Goal: Task Accomplishment & Management: Use online tool/utility

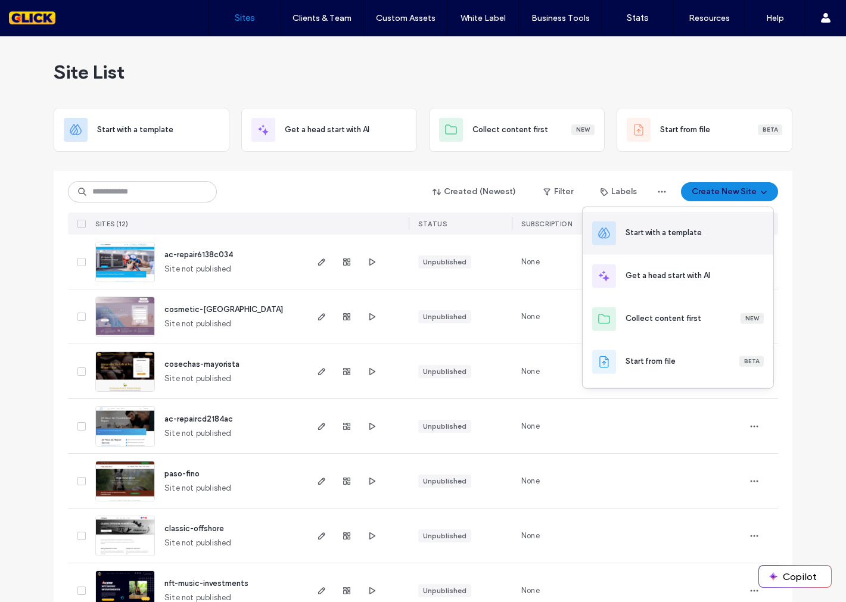
click at [665, 241] on div "Start with a template" at bounding box center [678, 233] width 191 height 43
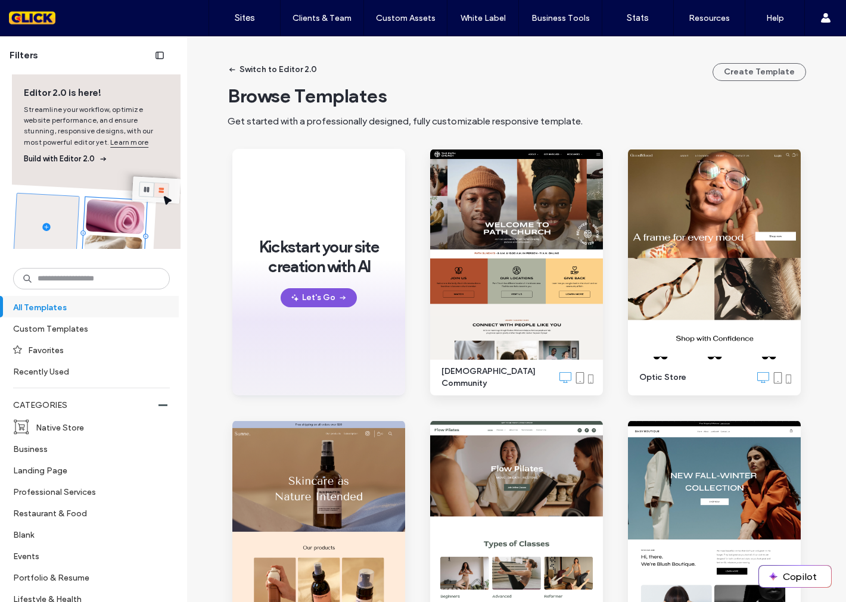
click at [310, 301] on button "Let's Go" at bounding box center [319, 297] width 76 height 19
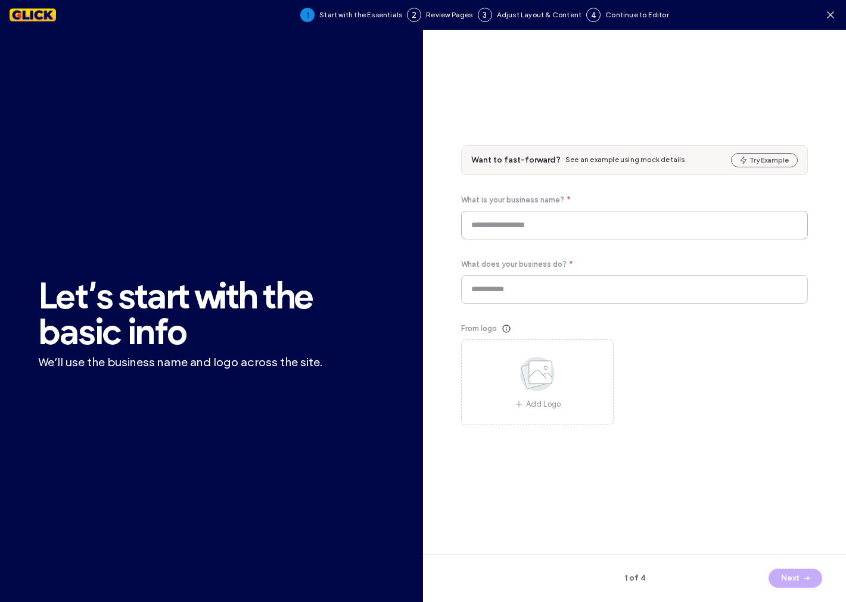
click at [583, 229] on input at bounding box center [634, 225] width 347 height 29
drag, startPoint x: 569, startPoint y: 222, endPoint x: 529, endPoint y: 225, distance: 40.1
click at [529, 225] on input "**********" at bounding box center [634, 225] width 347 height 29
type input "**********"
click at [551, 293] on input at bounding box center [634, 289] width 347 height 29
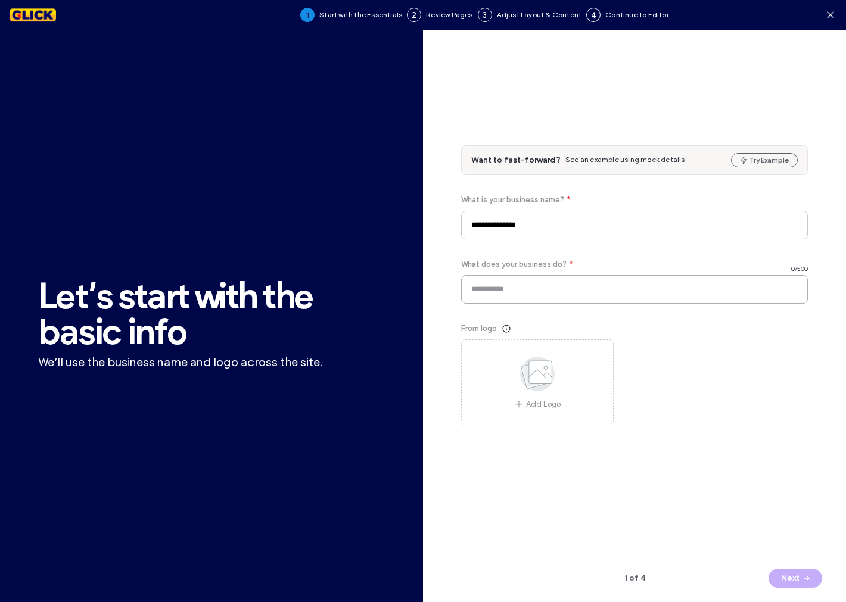
type input "*"
drag, startPoint x: 678, startPoint y: 287, endPoint x: 688, endPoint y: 293, distance: 12.1
click at [678, 287] on input "**********" at bounding box center [634, 289] width 347 height 29
type input "**********"
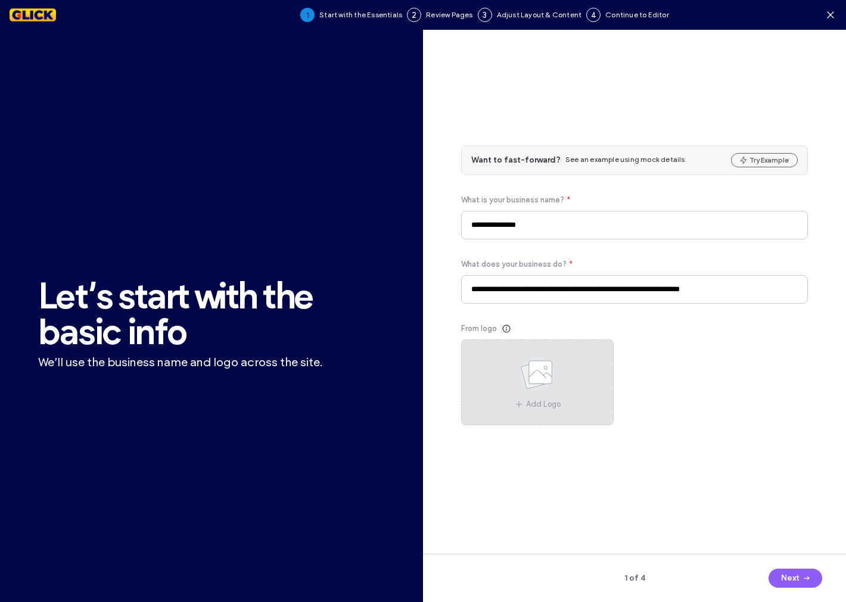
click at [580, 409] on div "Add Logo" at bounding box center [537, 383] width 153 height 86
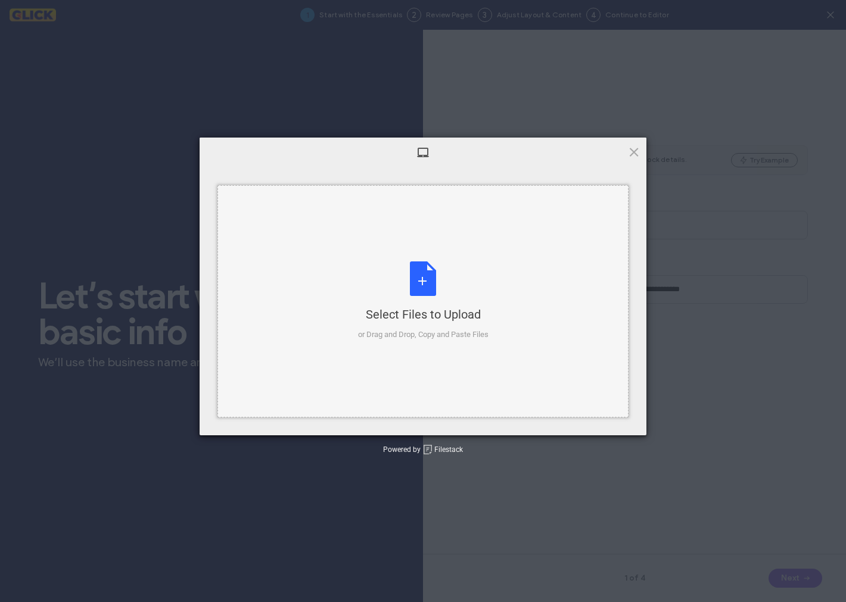
click at [474, 312] on div "Select Files to Upload" at bounding box center [423, 314] width 130 height 17
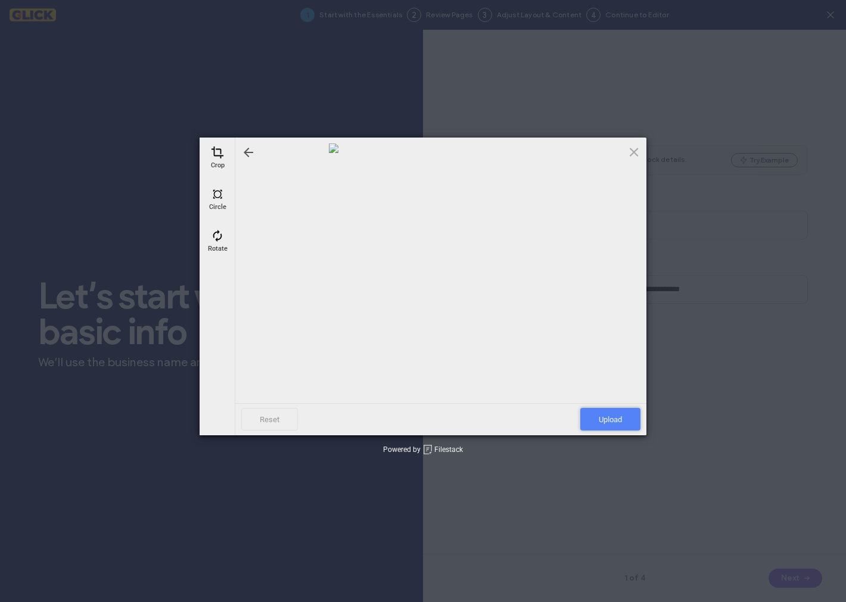
click at [615, 418] on span "Upload" at bounding box center [610, 419] width 60 height 23
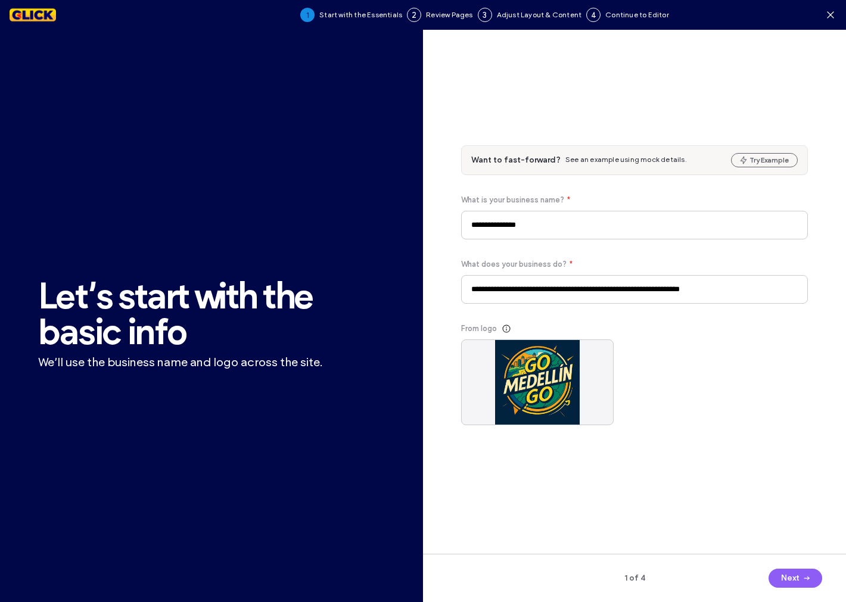
click at [777, 585] on button "Next" at bounding box center [796, 578] width 54 height 19
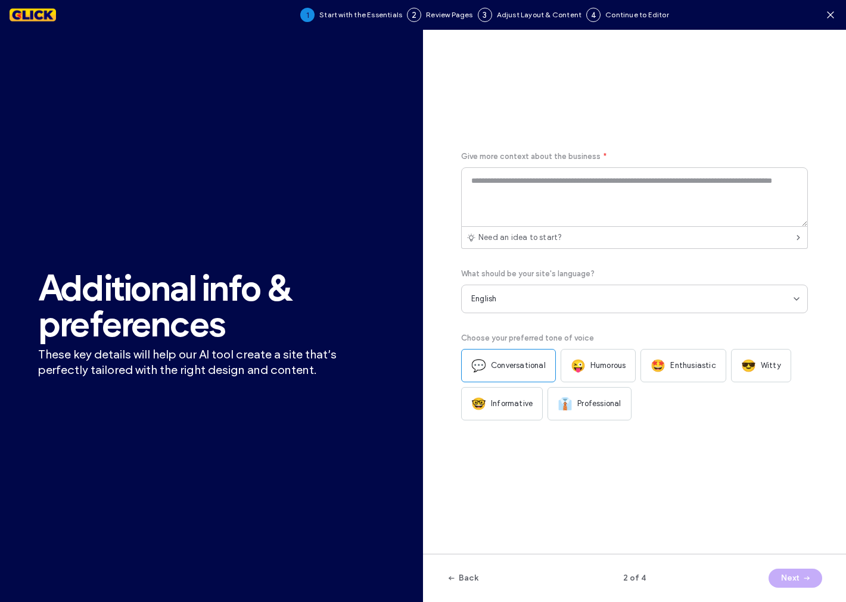
click at [620, 405] on span "Professional" at bounding box center [598, 404] width 43 height 12
click at [515, 409] on span "Informative" at bounding box center [512, 404] width 42 height 12
click at [783, 580] on div "Next" at bounding box center [766, 578] width 113 height 19
click at [752, 478] on div "Give more context about the business * Need an idea to start? What should be yo…" at bounding box center [634, 300] width 347 height 492
click at [517, 198] on textarea at bounding box center [634, 197] width 347 height 60
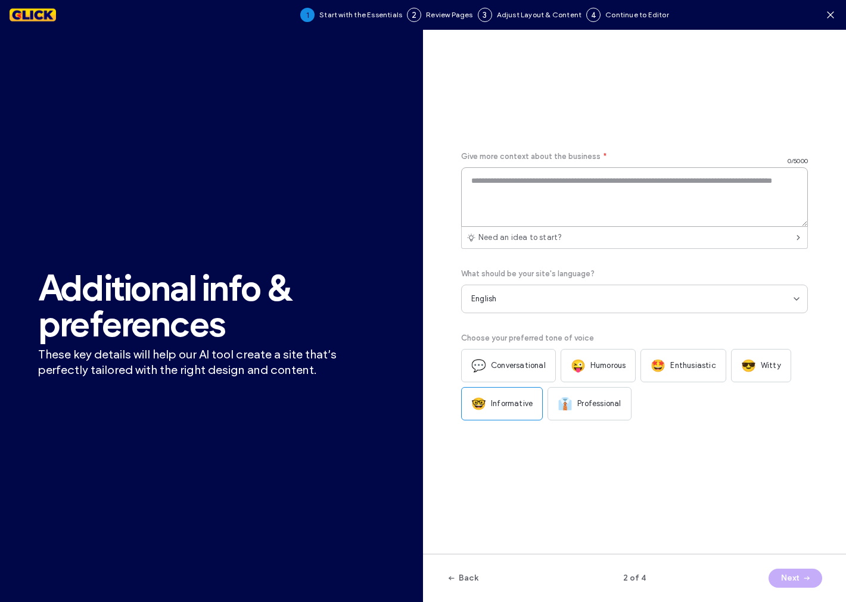
paste textarea "**********"
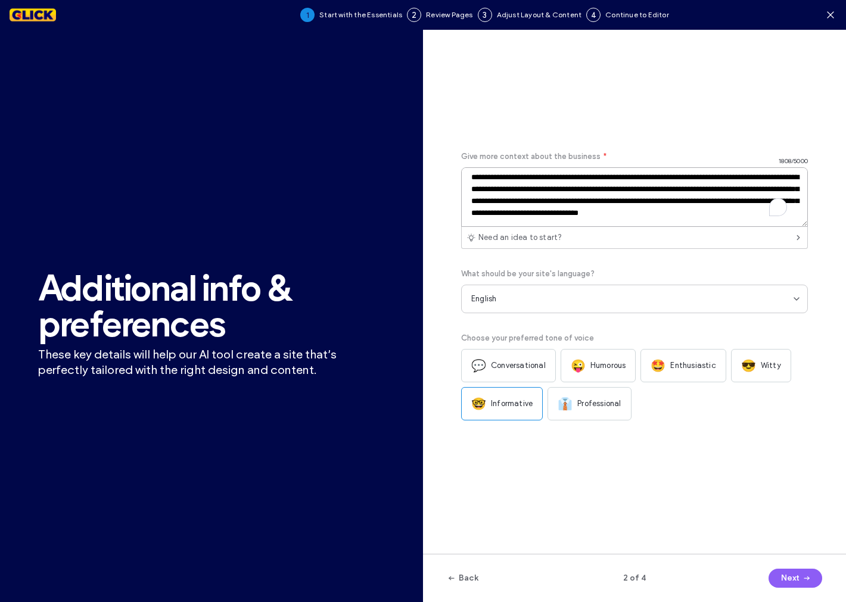
scroll to position [234, 0]
type textarea "**********"
click at [793, 581] on button "Next" at bounding box center [796, 578] width 54 height 19
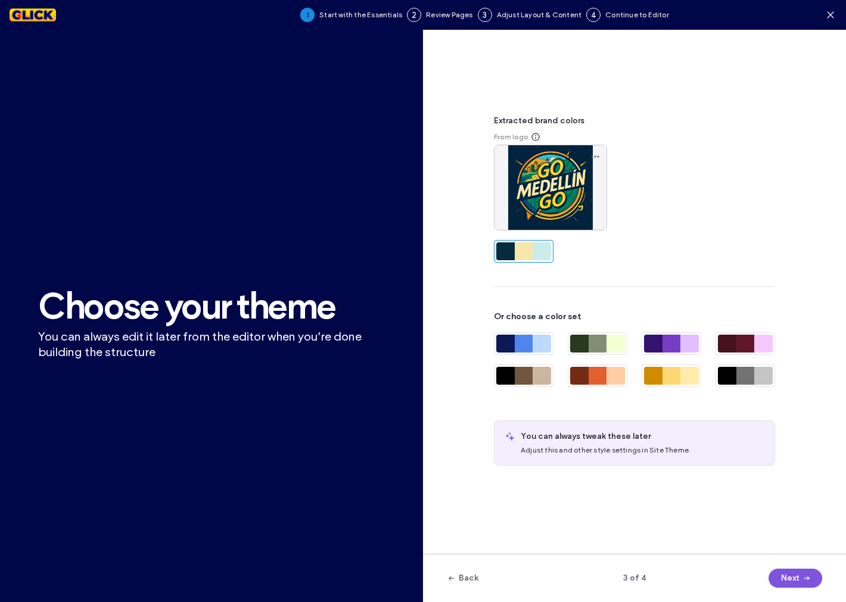
click at [788, 574] on button "Next" at bounding box center [796, 578] width 54 height 19
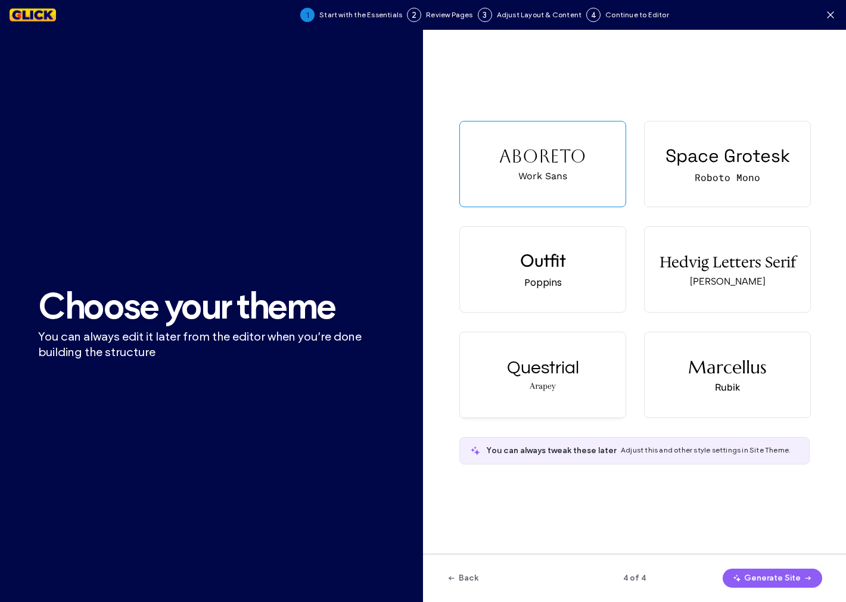
click at [552, 378] on div "Questrial Arapey" at bounding box center [543, 374] width 166 height 85
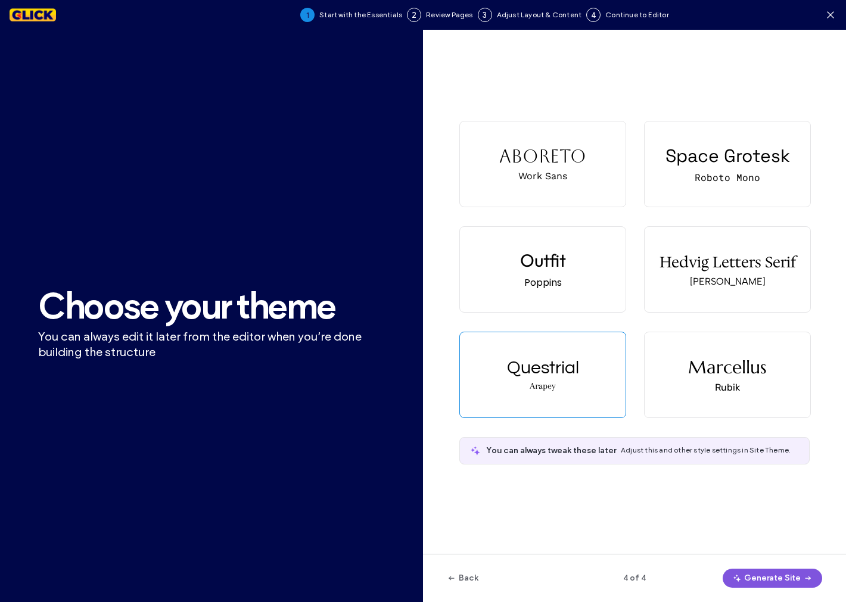
click at [766, 580] on button "Generate Site" at bounding box center [772, 578] width 99 height 19
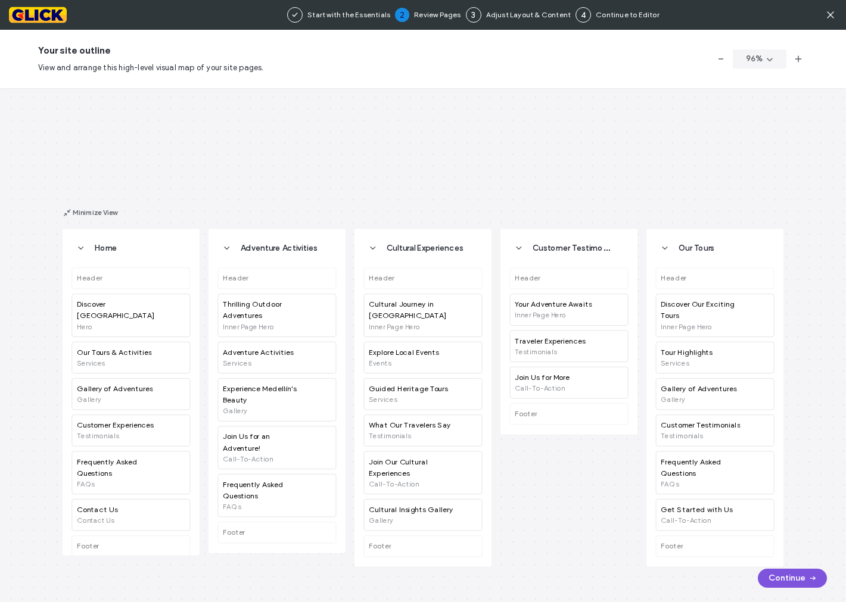
click at [794, 572] on button "Continue" at bounding box center [792, 578] width 69 height 19
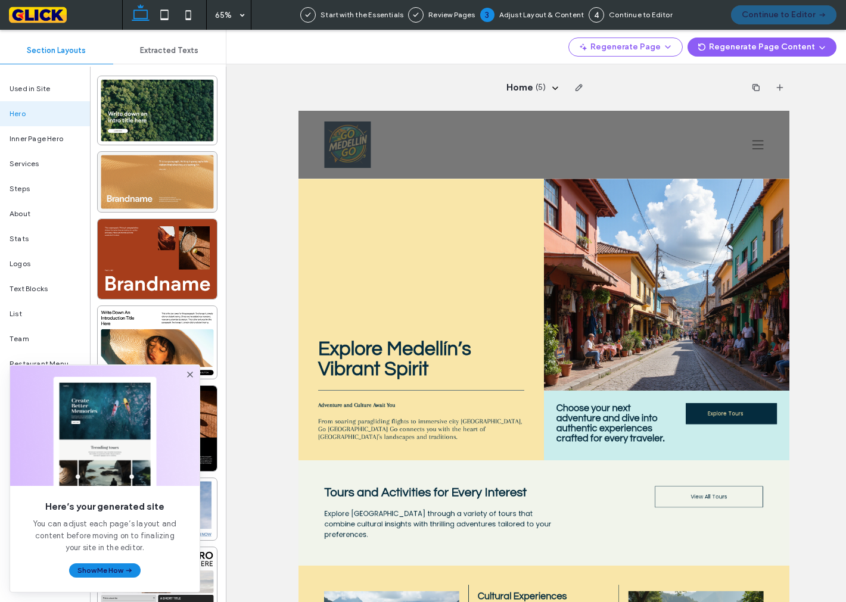
click at [155, 186] on div at bounding box center [157, 182] width 119 height 60
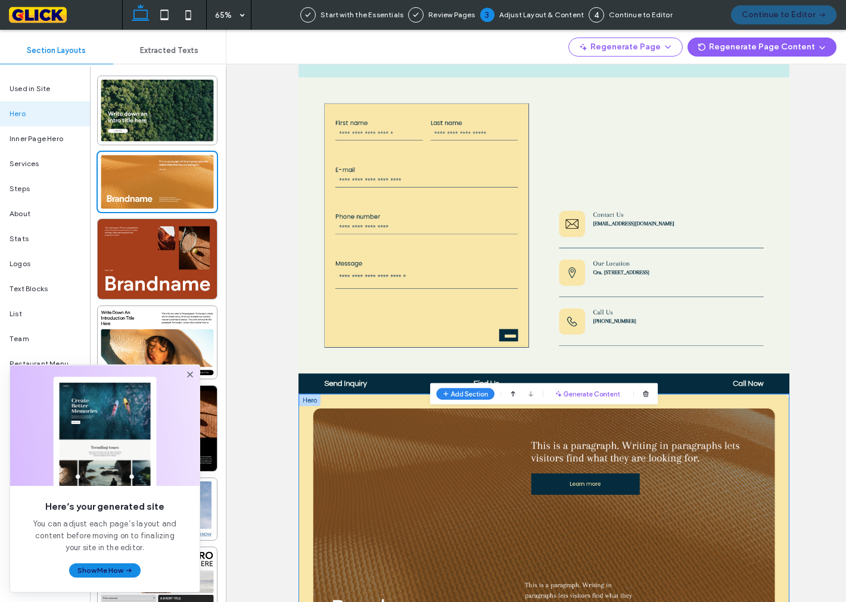
click at [192, 374] on icon at bounding box center [190, 375] width 10 height 10
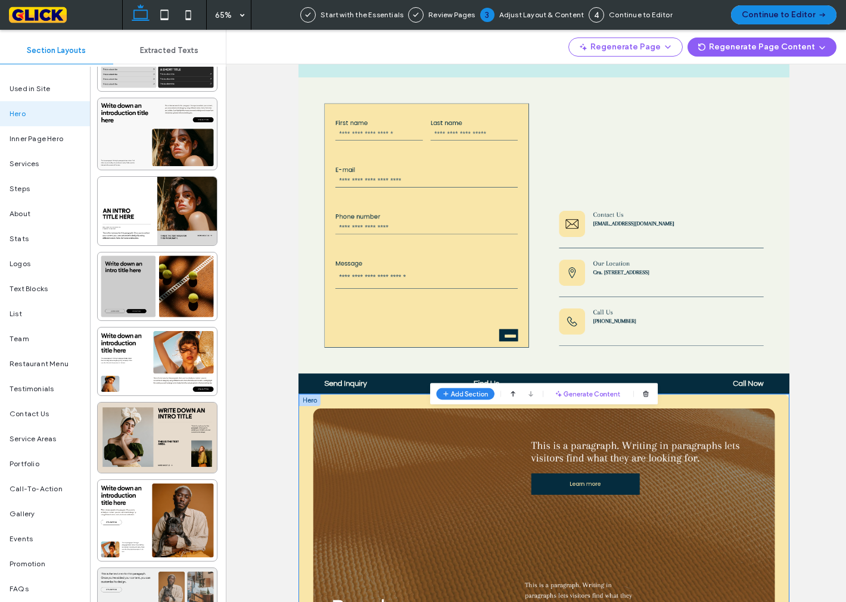
scroll to position [728, 0]
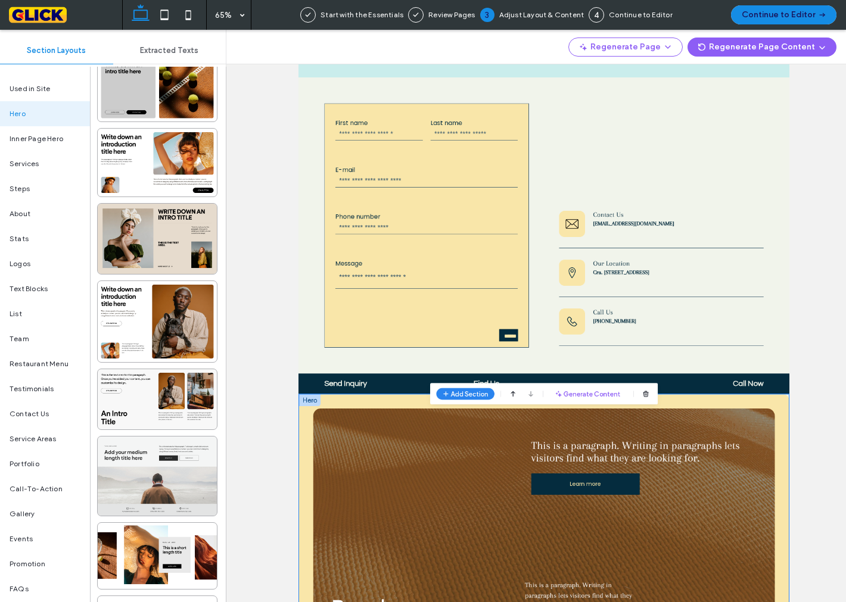
click at [161, 472] on div at bounding box center [157, 476] width 119 height 79
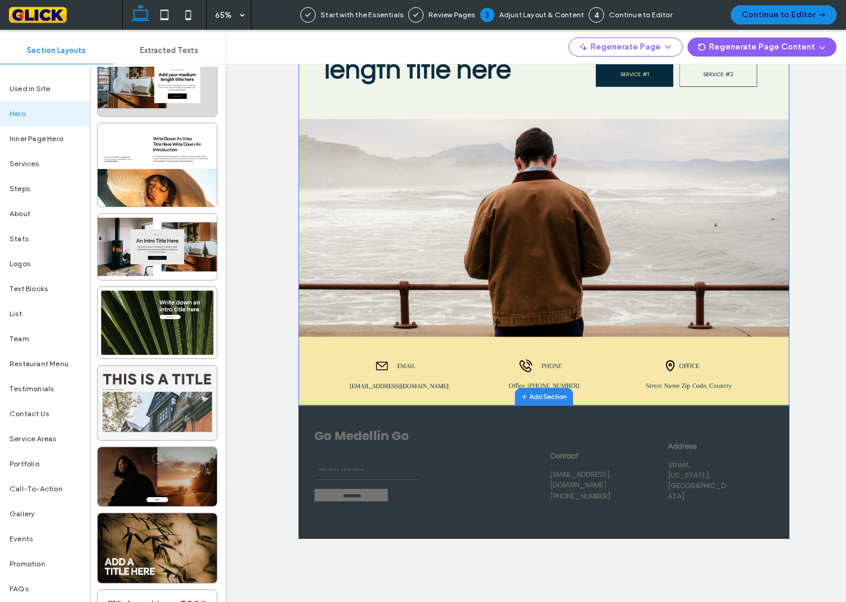
scroll to position [1654, 0]
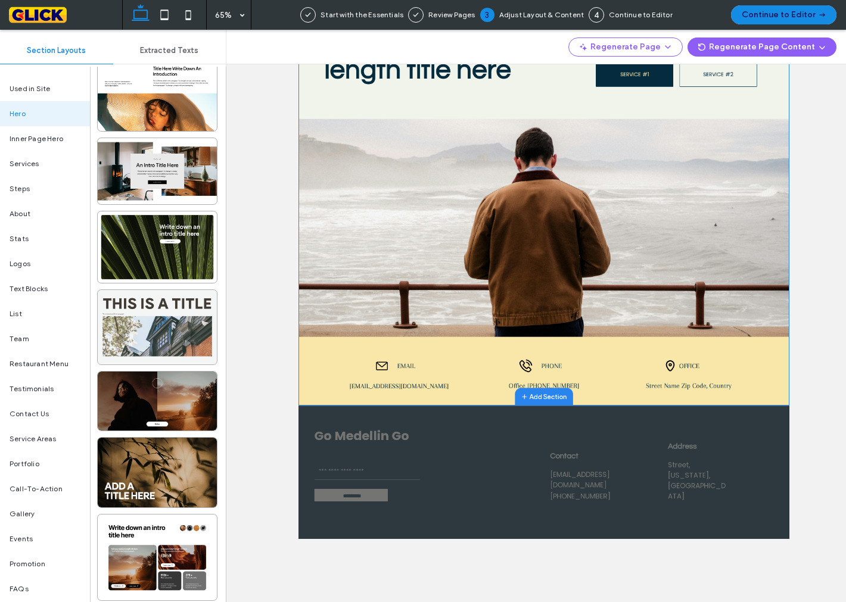
click at [173, 341] on div at bounding box center [157, 327] width 119 height 74
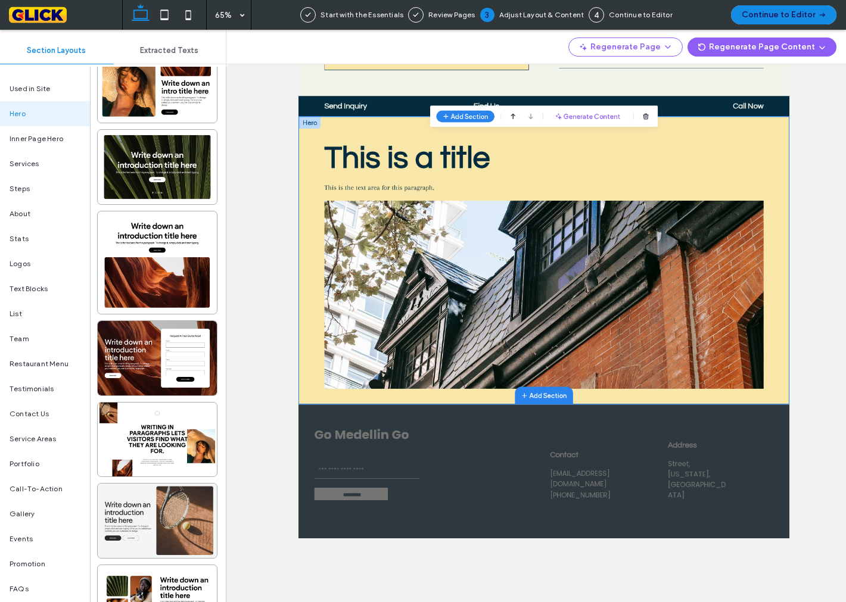
scroll to position [3376, 0]
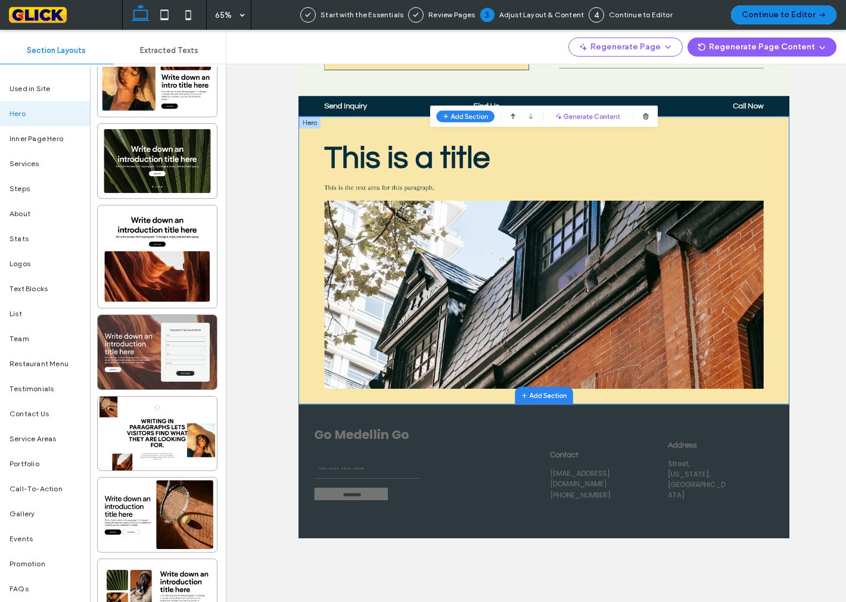
click at [135, 372] on div at bounding box center [157, 352] width 119 height 74
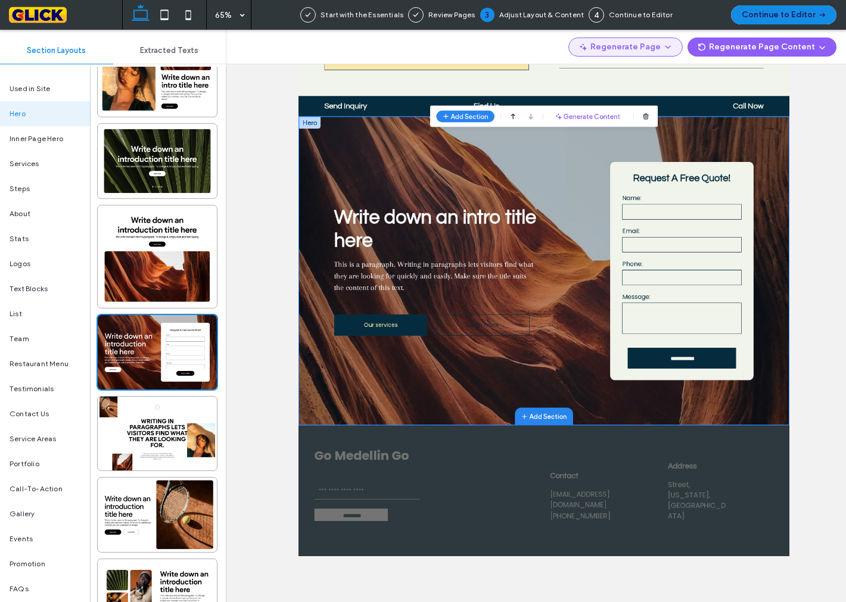
click at [629, 46] on button "Regenerate Page" at bounding box center [625, 47] width 114 height 19
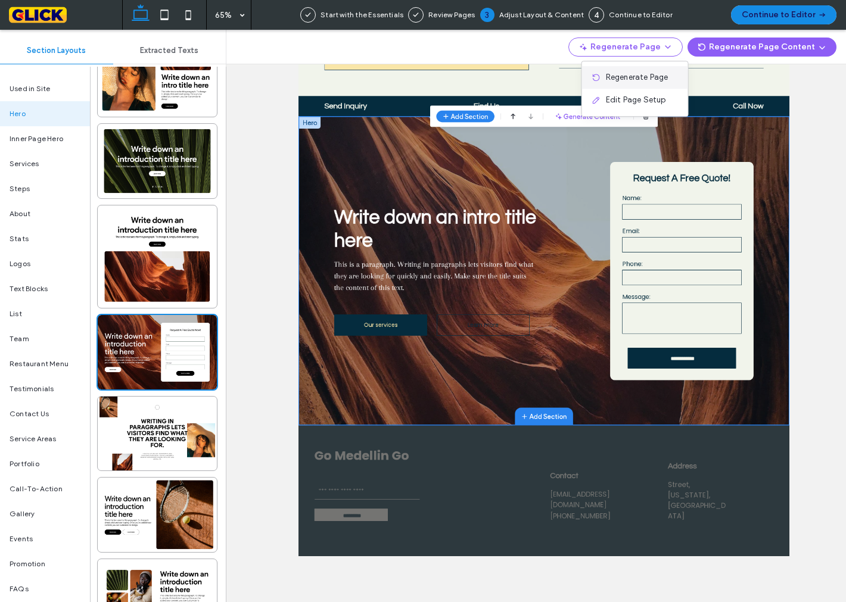
click at [650, 77] on span "Regenerate Page" at bounding box center [637, 77] width 63 height 12
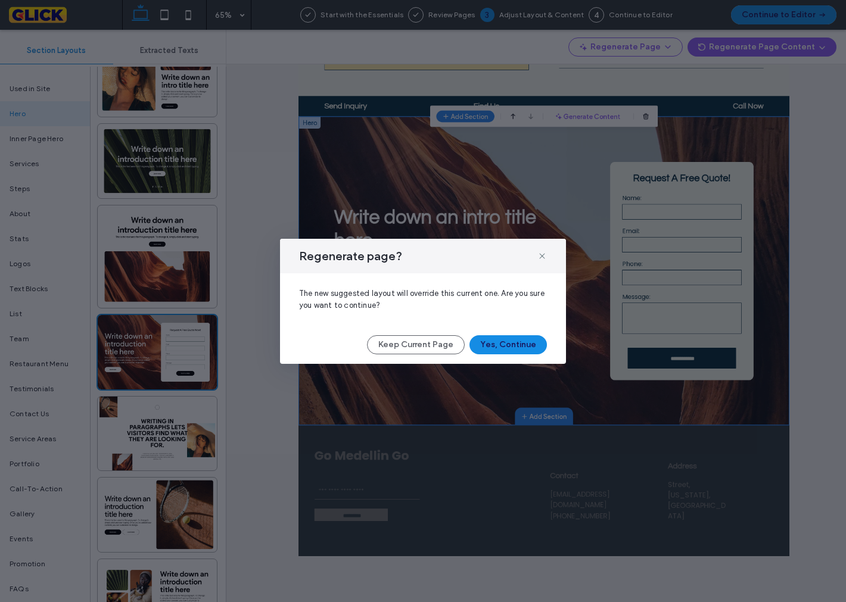
click at [530, 354] on div "Regenerate page? The new suggested layout will override this current one. Are y…" at bounding box center [423, 301] width 286 height 125
drag, startPoint x: 530, startPoint y: 349, endPoint x: 512, endPoint y: 461, distance: 114.0
click at [513, 459] on div "Regenerate page? The new suggested layout will override this current one. Are y…" at bounding box center [423, 301] width 846 height 602
click at [533, 347] on button "Yes, Continue" at bounding box center [507, 344] width 77 height 19
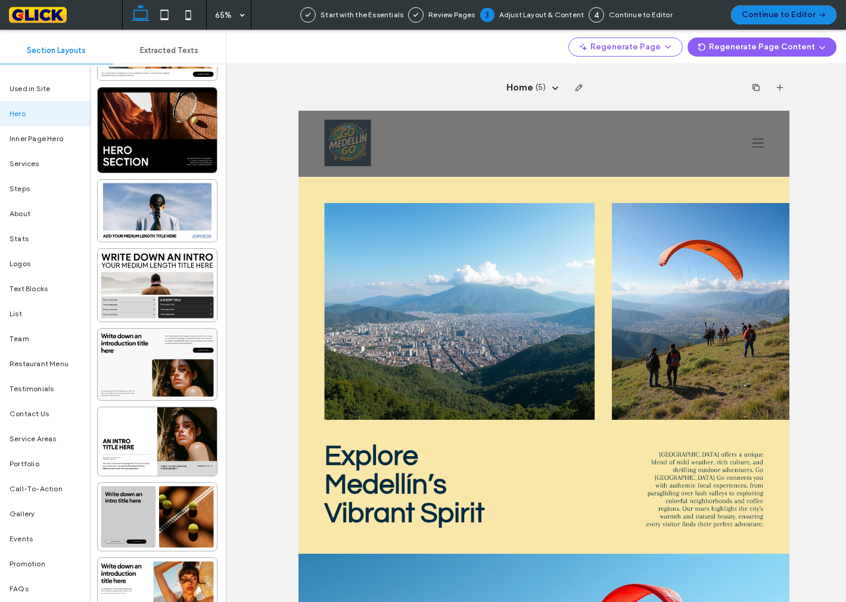
scroll to position [294, 0]
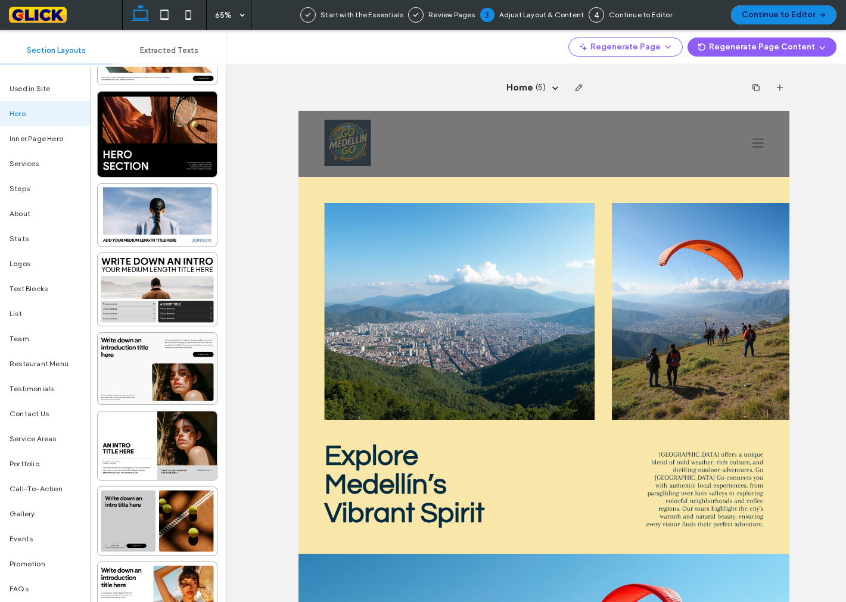
click at [303, 85] on div "Home ( 5 )" at bounding box center [543, 87] width 491 height 46
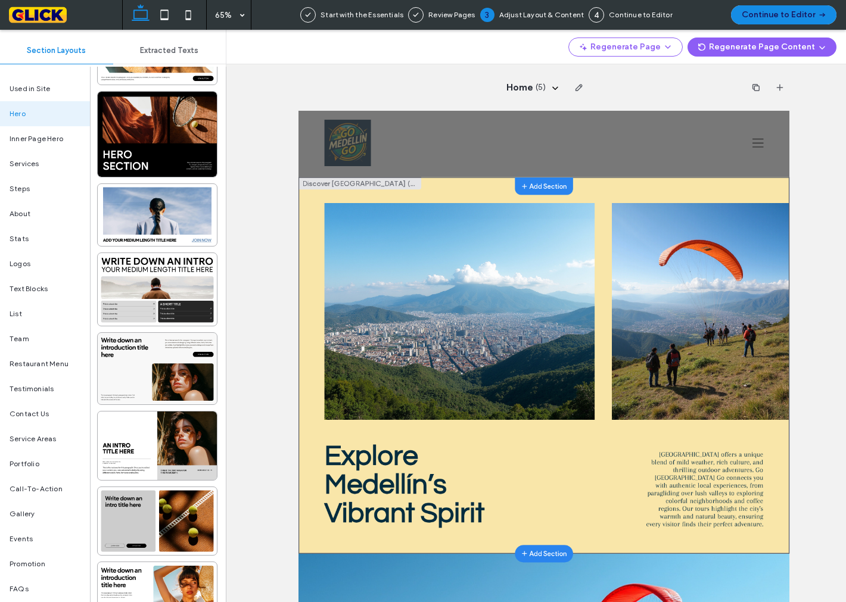
click at [441, 247] on div at bounding box center [545, 420] width 435 height 353
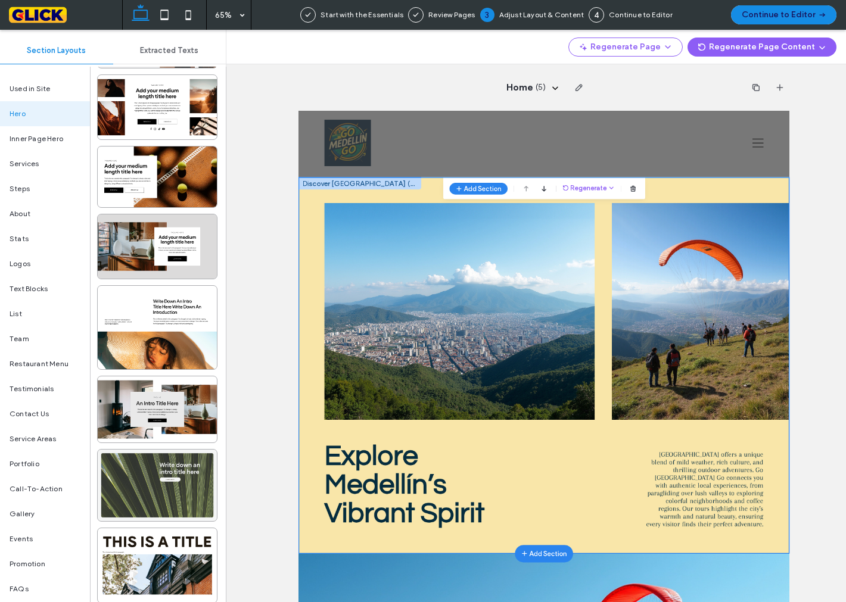
scroll to position [1420, 0]
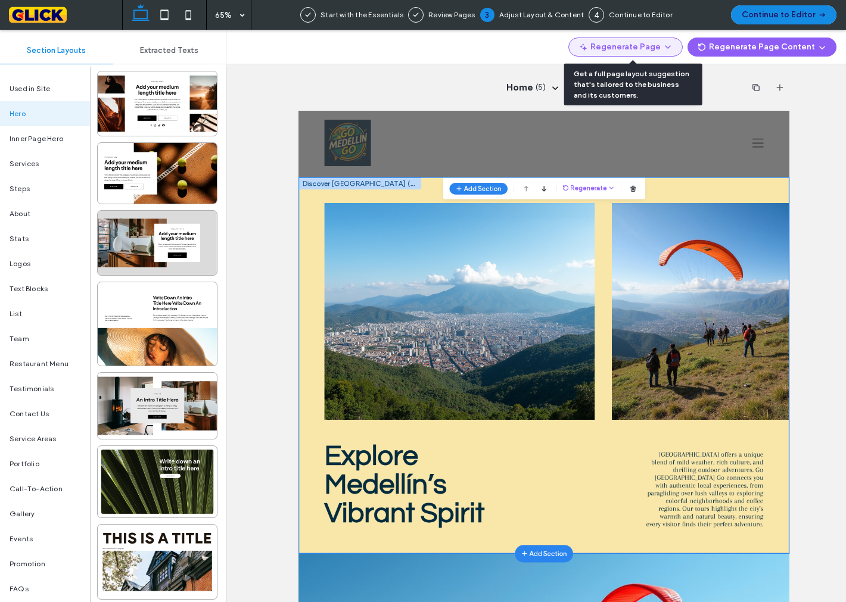
click at [620, 43] on button "Regenerate Page" at bounding box center [625, 47] width 114 height 19
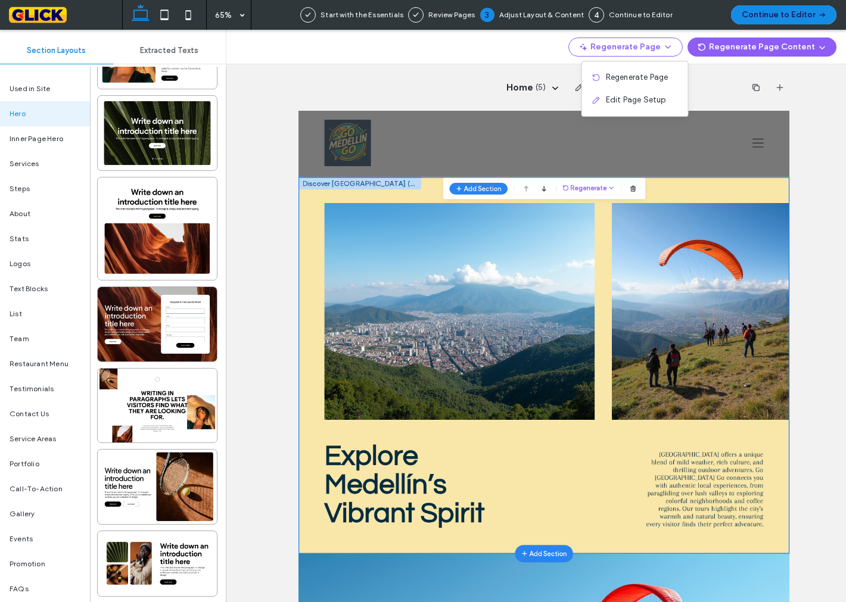
scroll to position [3405, 0]
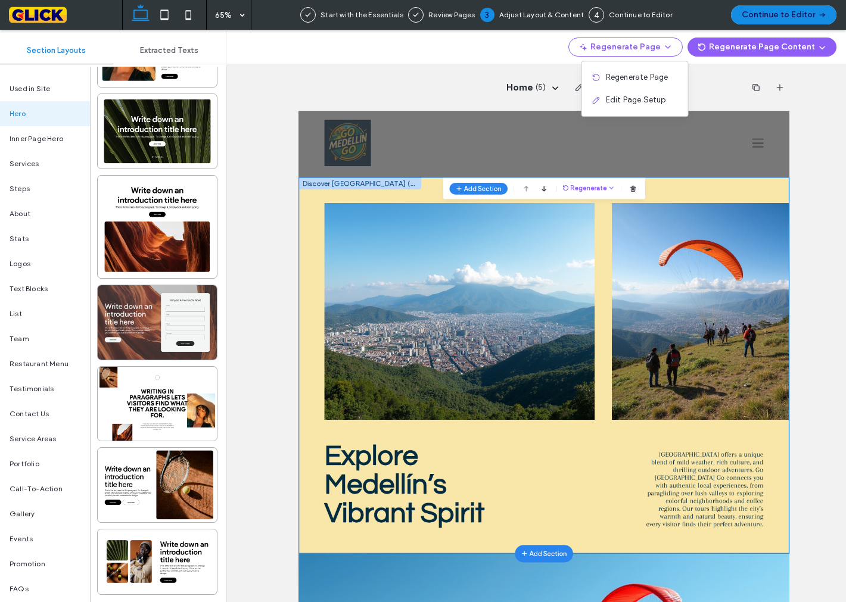
drag, startPoint x: 135, startPoint y: 320, endPoint x: 145, endPoint y: 312, distance: 13.1
click at [136, 320] on div at bounding box center [157, 322] width 119 height 74
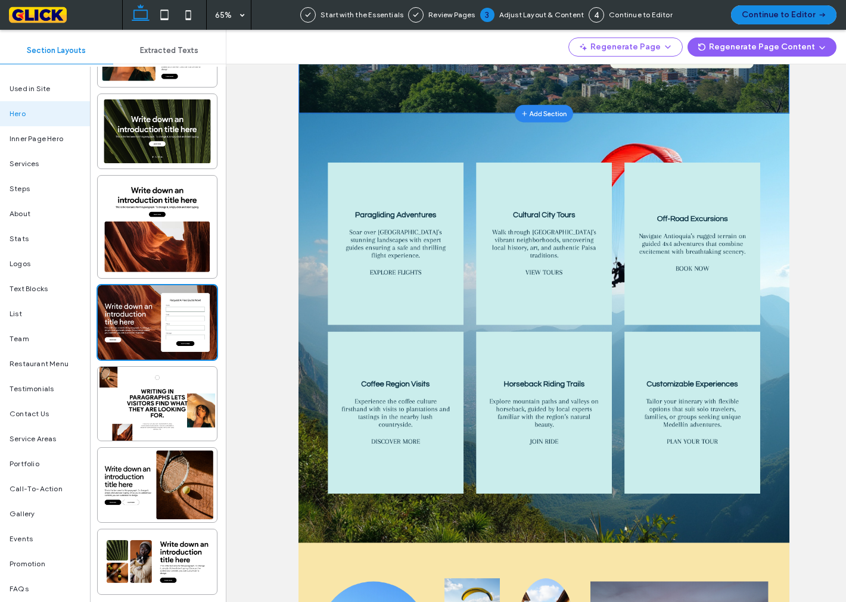
scroll to position [0, 0]
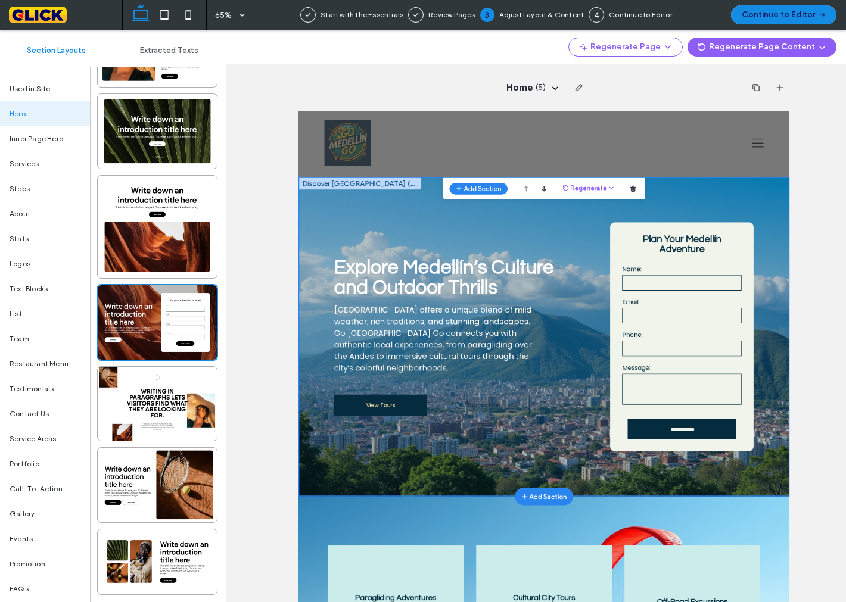
click at [459, 560] on link "View Tours" at bounding box center [424, 565] width 143 height 33
click at [441, 602] on div "Explore Medellín’s Culture and Outdoor Thrills [GEOGRAPHIC_DATA] offers a uniqu…" at bounding box center [535, 459] width 385 height 371
